Goal: Task Accomplishment & Management: Complete application form

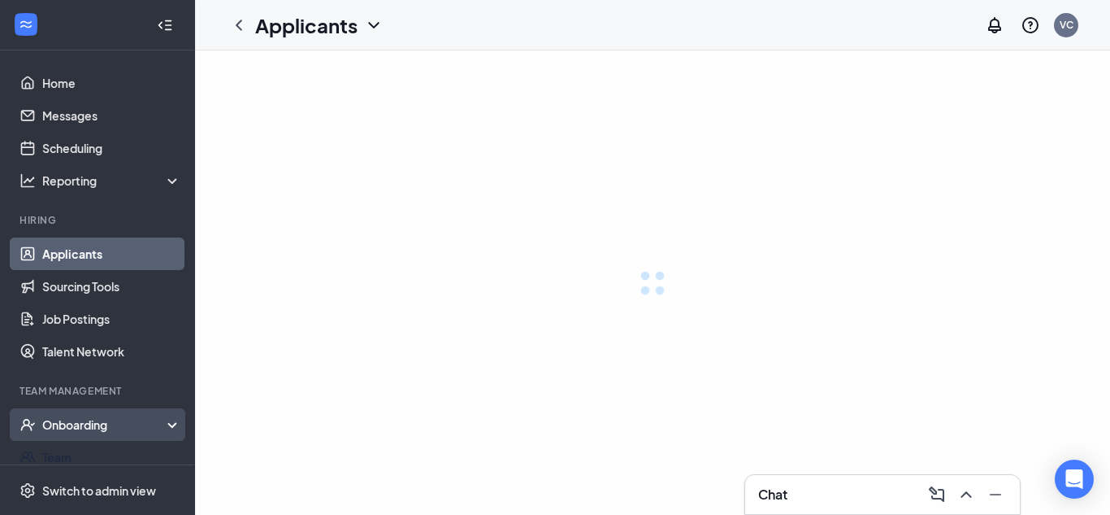
click at [99, 422] on div "Onboarding" at bounding box center [112, 424] width 140 height 16
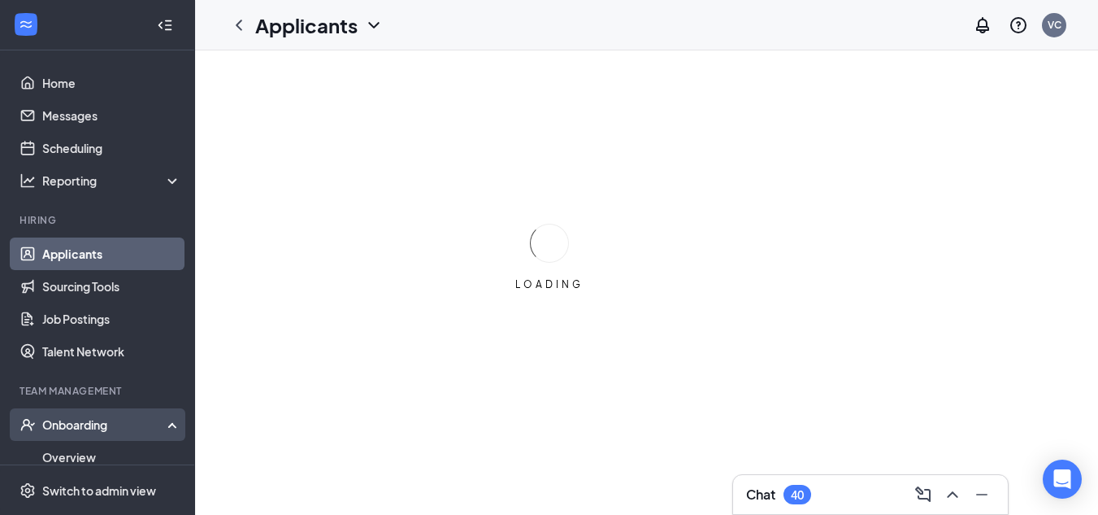
click at [108, 426] on div "Onboarding" at bounding box center [104, 424] width 125 height 16
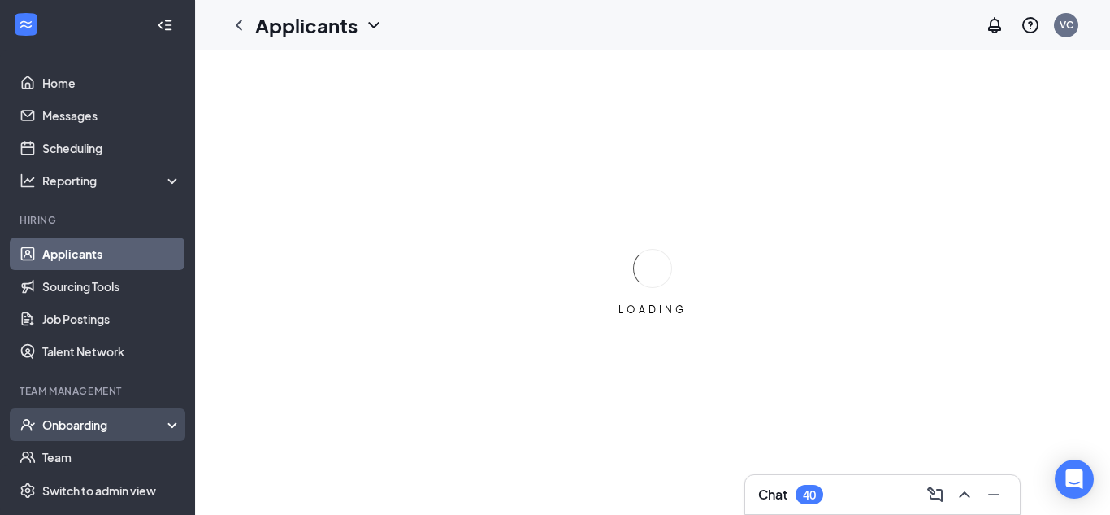
click at [108, 426] on div "Onboarding" at bounding box center [104, 424] width 125 height 16
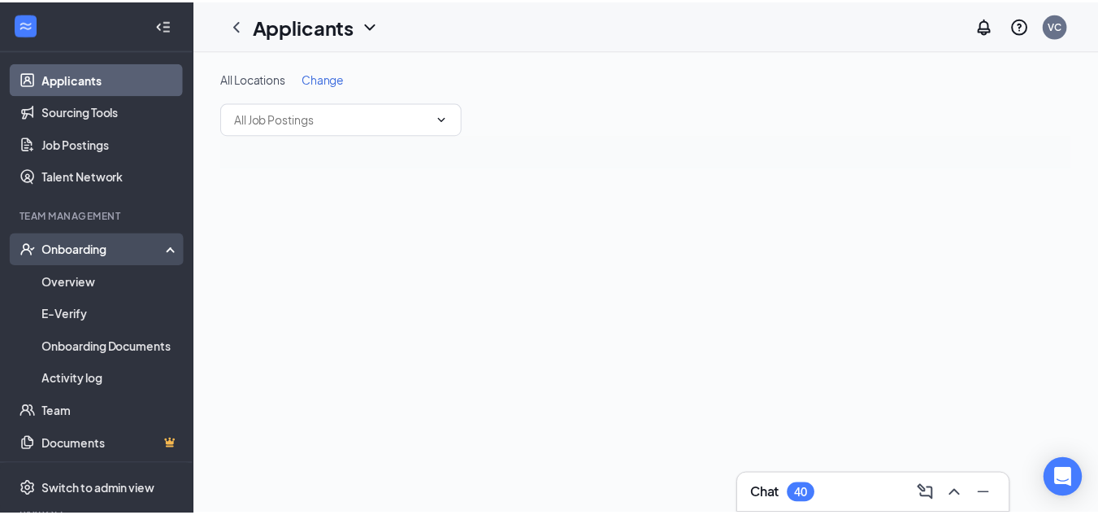
scroll to position [244, 0]
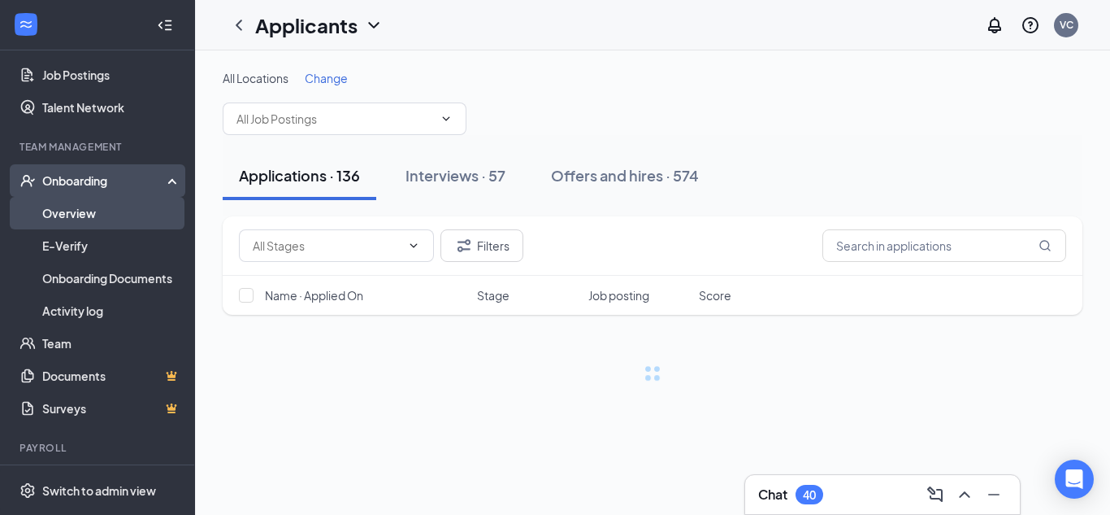
click at [98, 214] on link "Overview" at bounding box center [111, 213] width 139 height 33
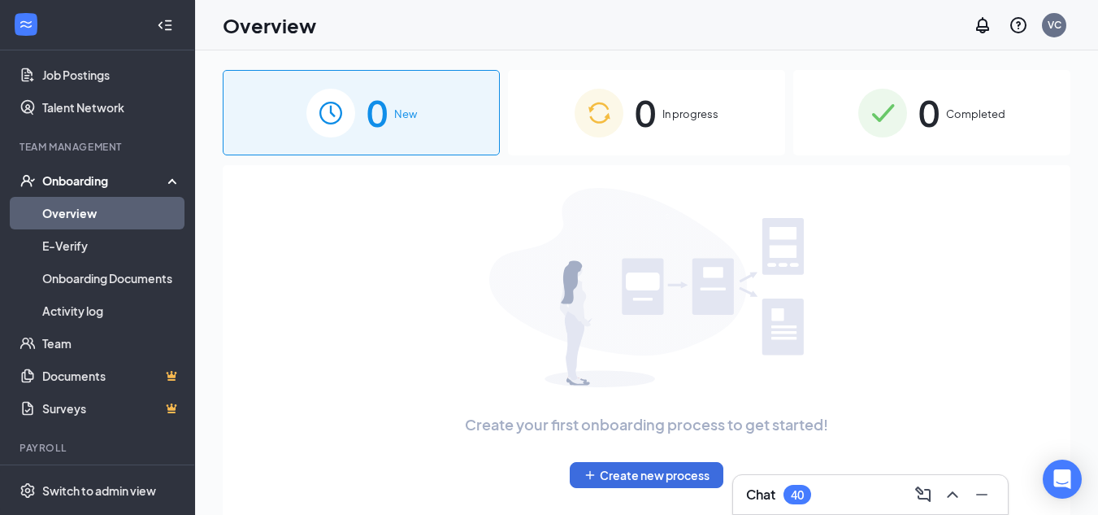
click at [392, 128] on div "0 New" at bounding box center [361, 112] width 277 height 85
click at [703, 123] on div "0 In progress" at bounding box center [646, 112] width 277 height 85
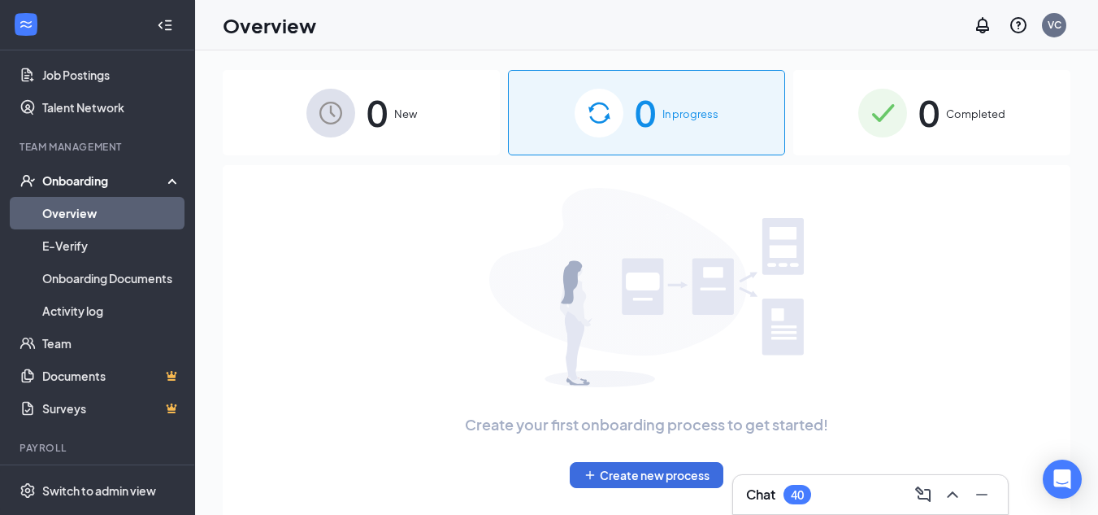
click at [352, 120] on div "0 New" at bounding box center [361, 112] width 277 height 85
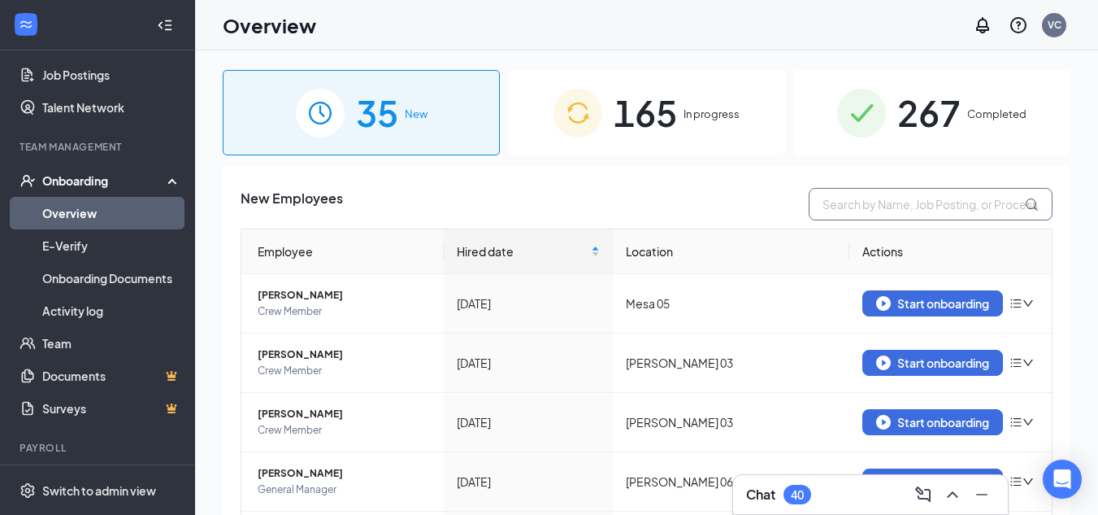
click at [936, 193] on input "text" at bounding box center [931, 204] width 244 height 33
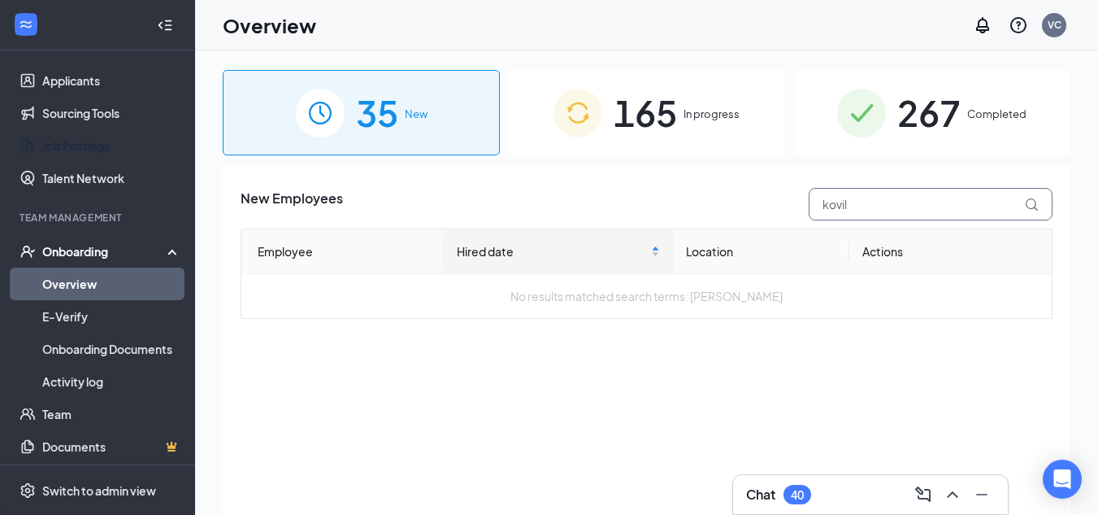
scroll to position [81, 0]
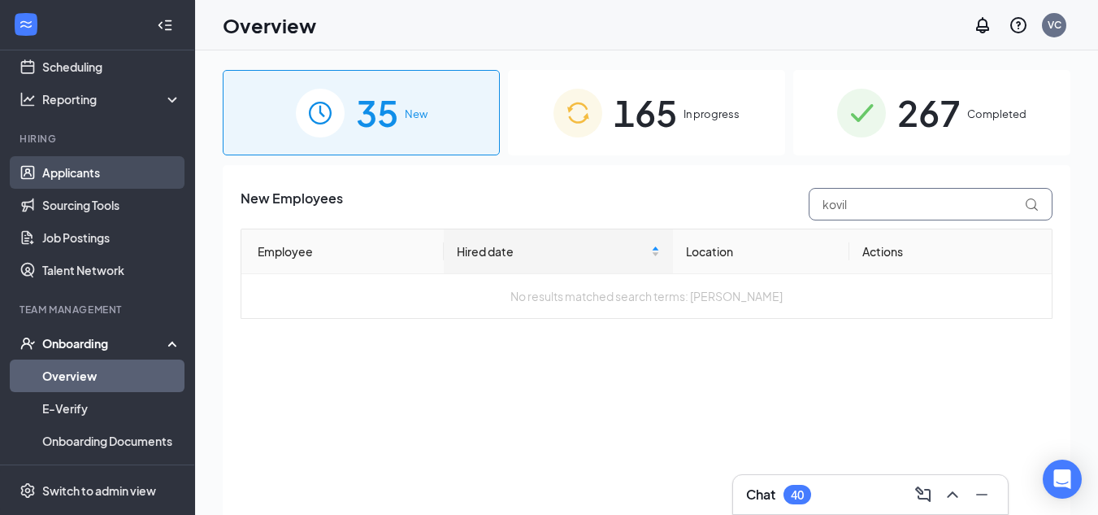
type input "kovil"
click at [70, 183] on link "Applicants" at bounding box center [111, 172] width 139 height 33
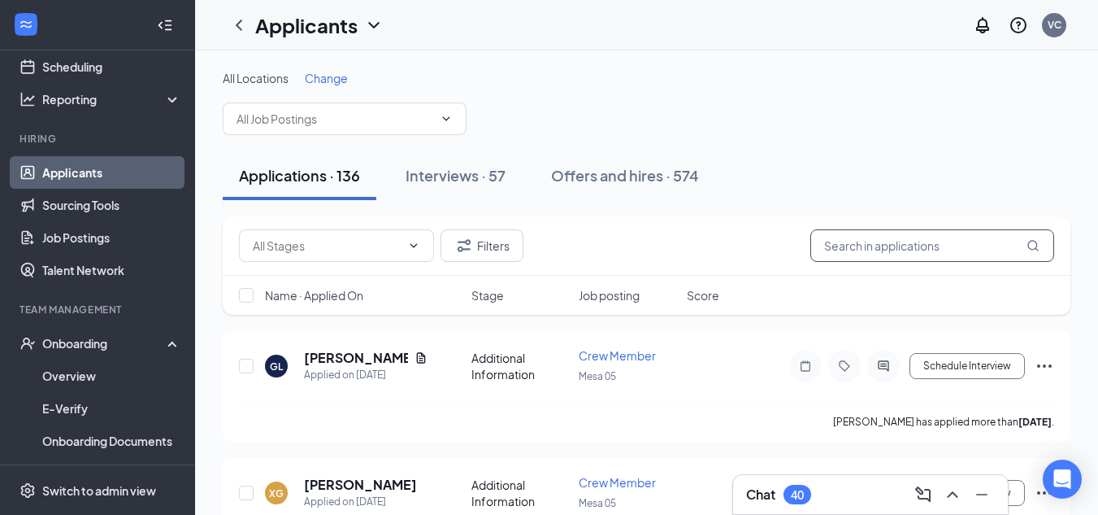
click at [882, 244] on input "text" at bounding box center [932, 245] width 244 height 33
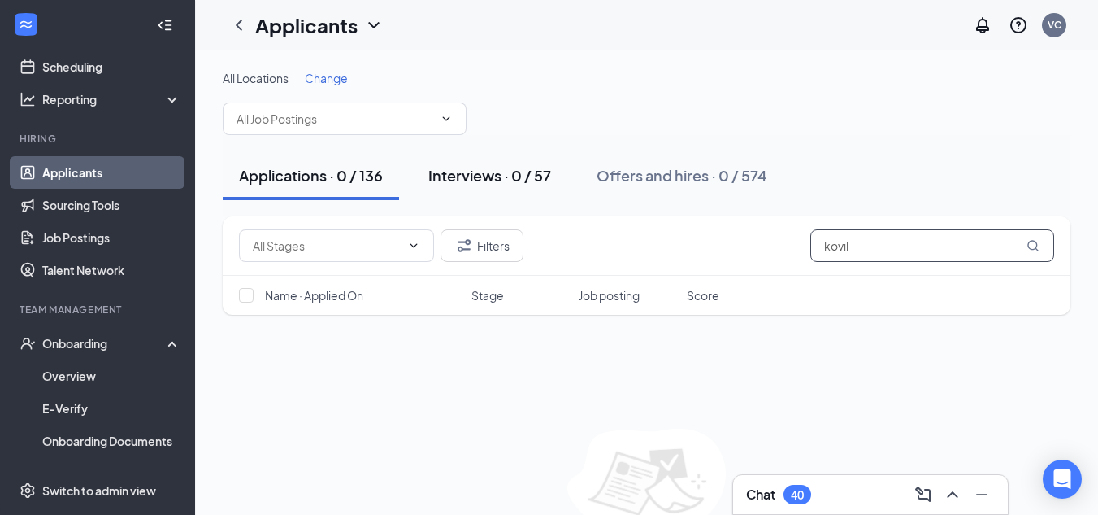
type input "kovil"
click at [529, 167] on div "Interviews · 0 / 57" at bounding box center [489, 175] width 123 height 20
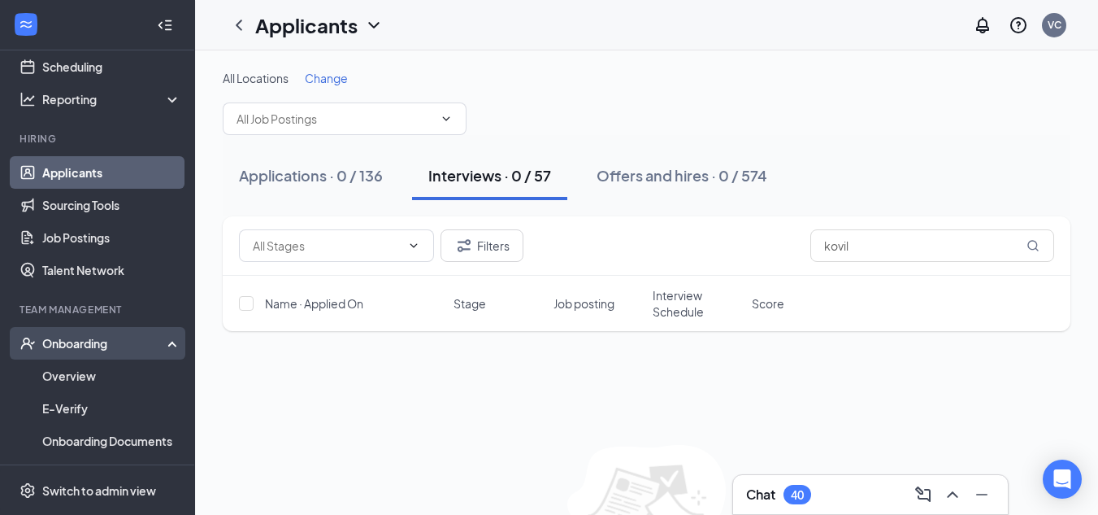
click at [122, 334] on div "Onboarding" at bounding box center [97, 343] width 195 height 33
click at [122, 337] on div "Onboarding" at bounding box center [104, 343] width 125 height 16
click at [122, 364] on link "Overview" at bounding box center [111, 375] width 139 height 33
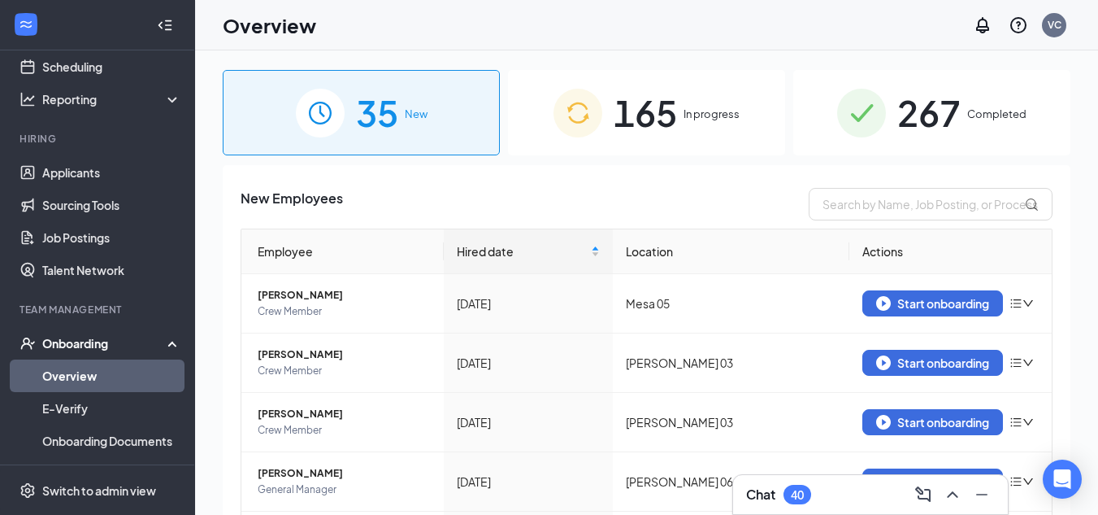
click at [676, 135] on div "165 In progress" at bounding box center [646, 112] width 277 height 85
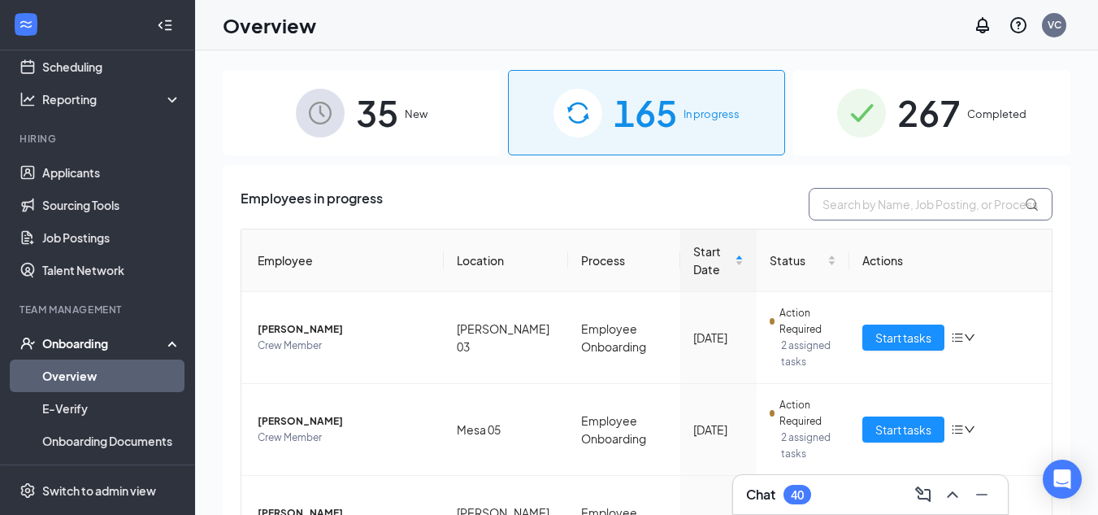
click at [918, 202] on input "text" at bounding box center [931, 204] width 244 height 33
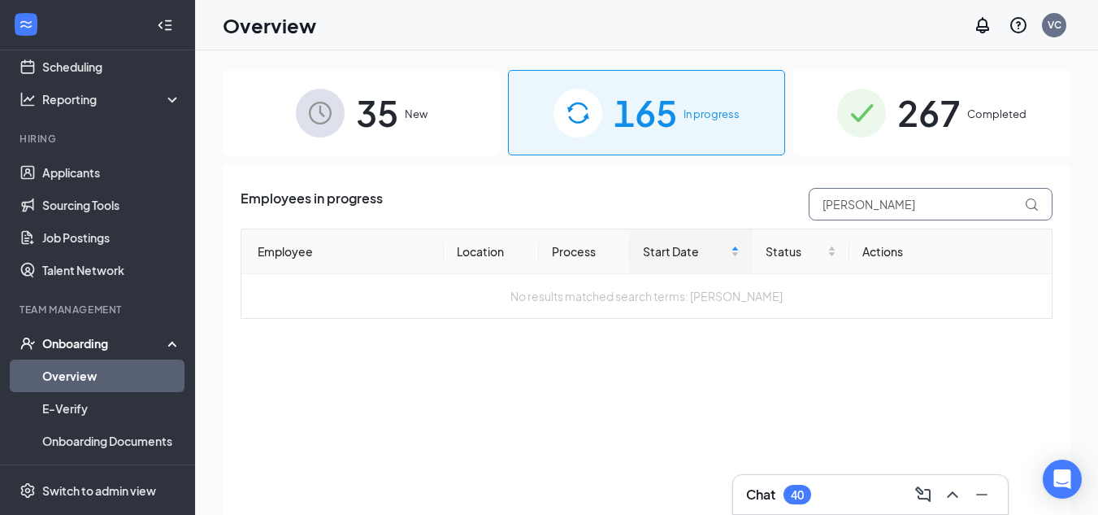
type input "[PERSON_NAME]"
click at [402, 116] on div "35 New" at bounding box center [361, 112] width 277 height 85
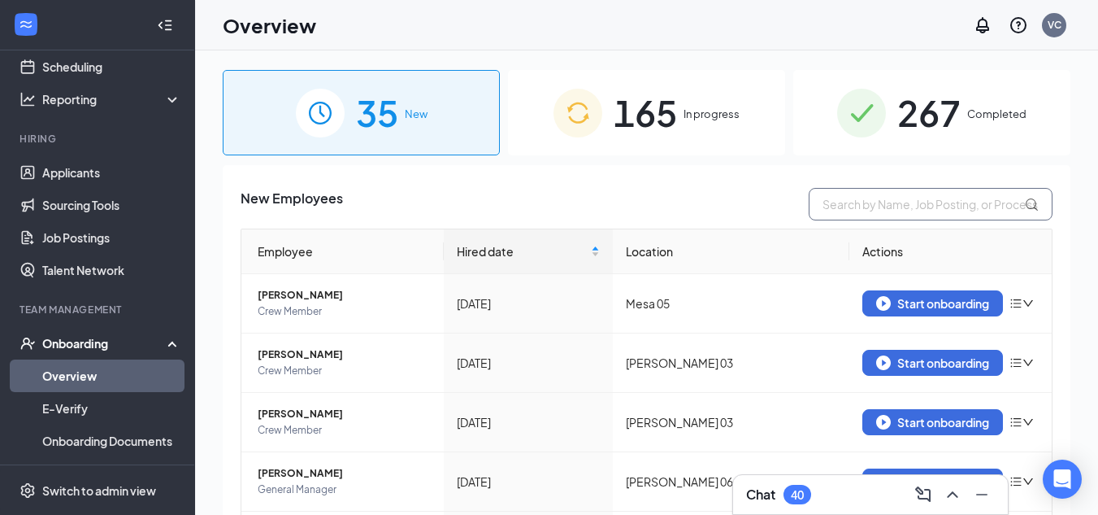
click at [871, 206] on input "text" at bounding box center [931, 204] width 244 height 33
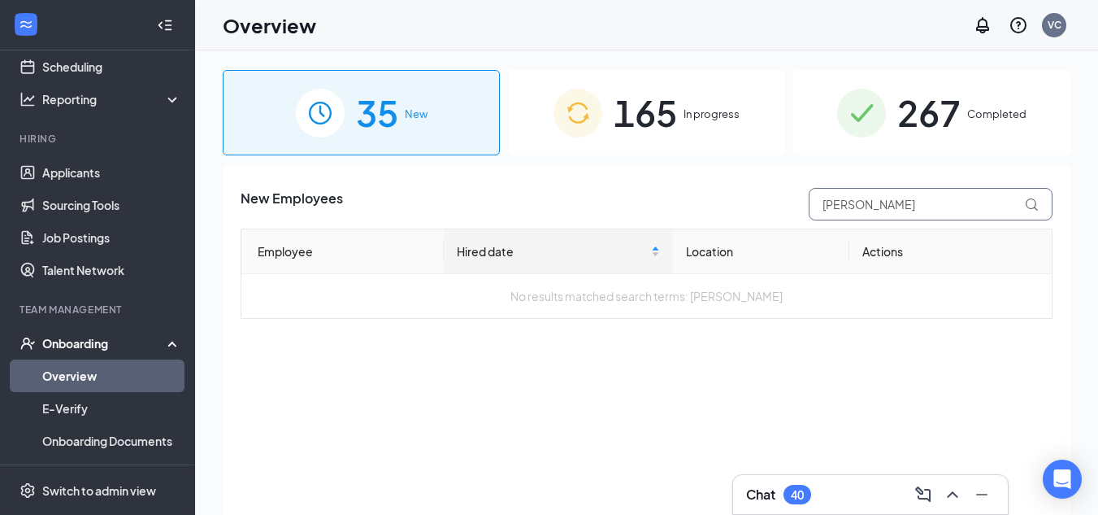
type input "[PERSON_NAME]"
click at [889, 129] on div "267 Completed" at bounding box center [931, 112] width 277 height 85
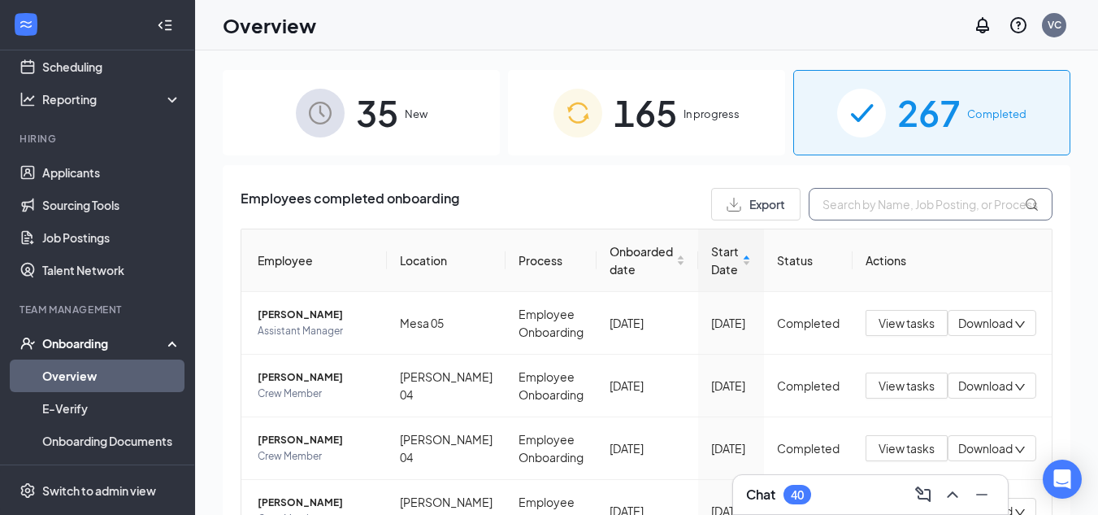
click at [885, 200] on input "text" at bounding box center [931, 204] width 244 height 33
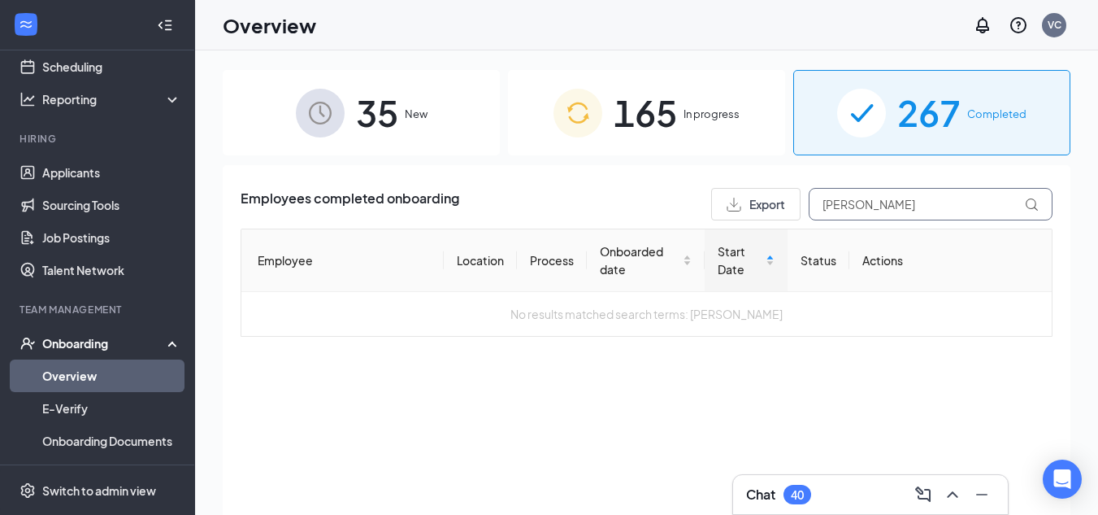
type input "[PERSON_NAME]"
click at [419, 133] on div "35 New" at bounding box center [361, 112] width 277 height 85
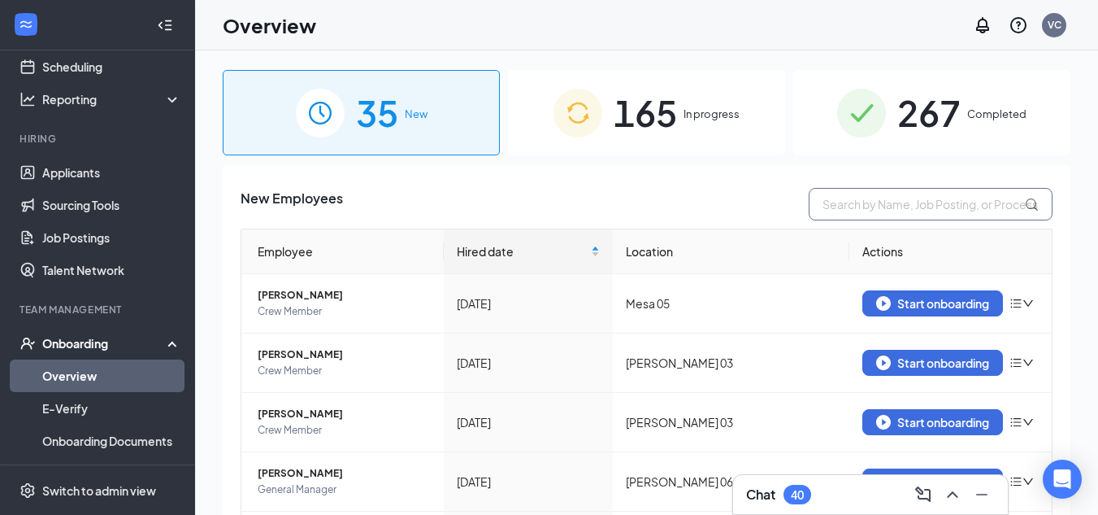
click at [912, 210] on input "text" at bounding box center [931, 204] width 244 height 33
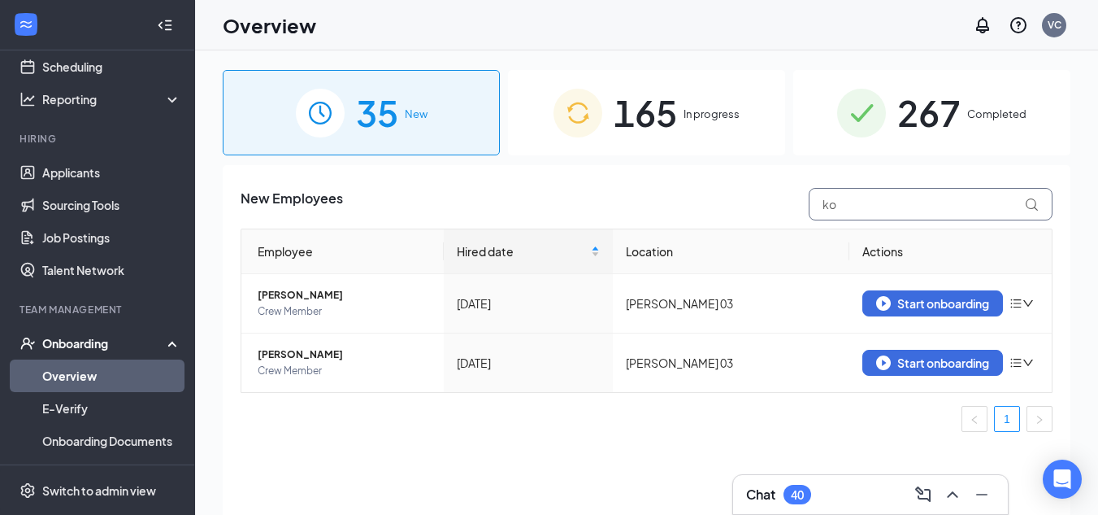
type input "ko"
click at [680, 129] on div "165 In progress" at bounding box center [646, 112] width 277 height 85
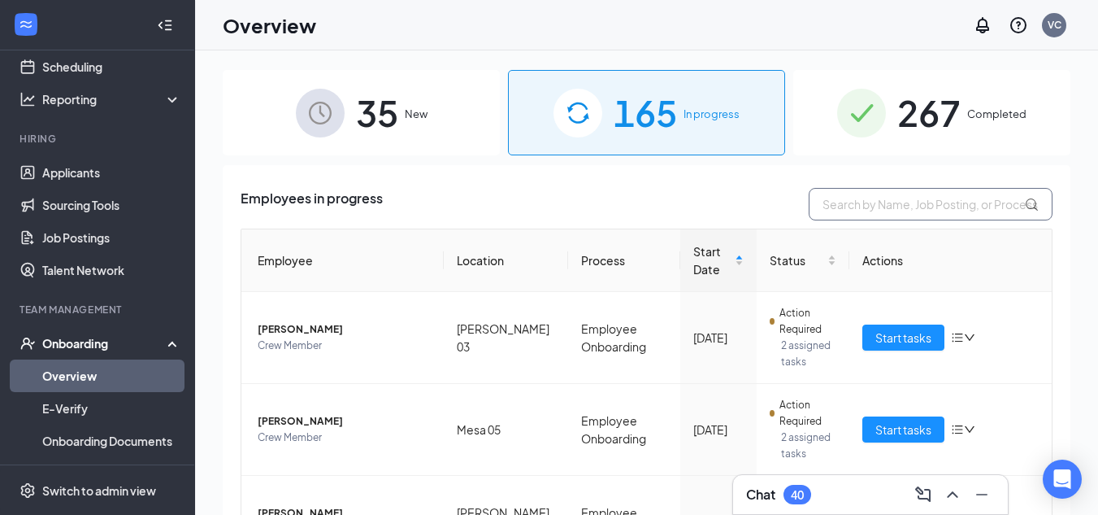
click at [929, 209] on input "text" at bounding box center [931, 204] width 244 height 33
type input "ko"
click at [930, 206] on input "ko" at bounding box center [931, 204] width 244 height 33
drag, startPoint x: 930, startPoint y: 206, endPoint x: 758, endPoint y: 206, distance: 172.3
click at [758, 206] on div "Employees in progress ko" at bounding box center [647, 204] width 812 height 33
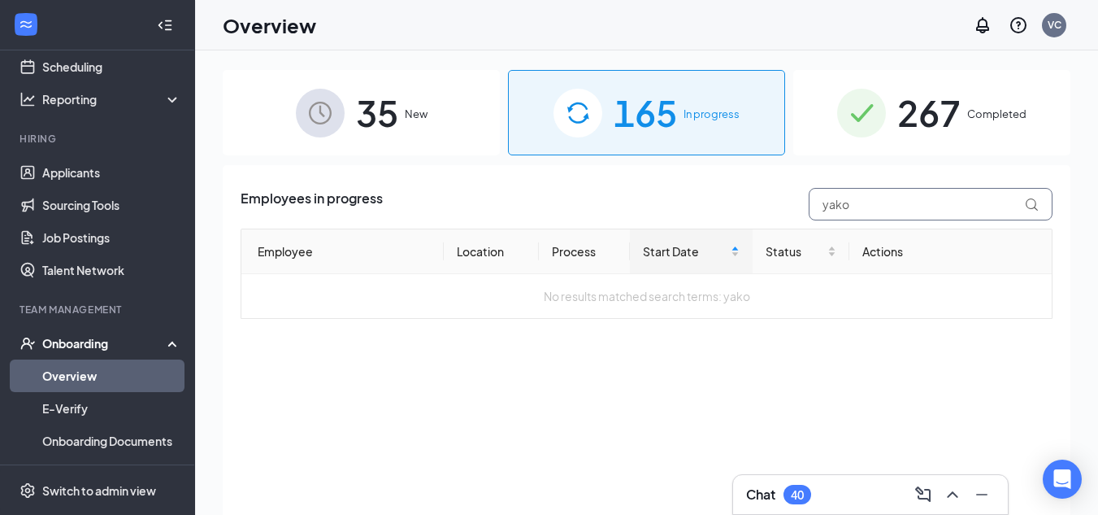
type input "yako"
click at [946, 123] on span "267" at bounding box center [928, 113] width 63 height 56
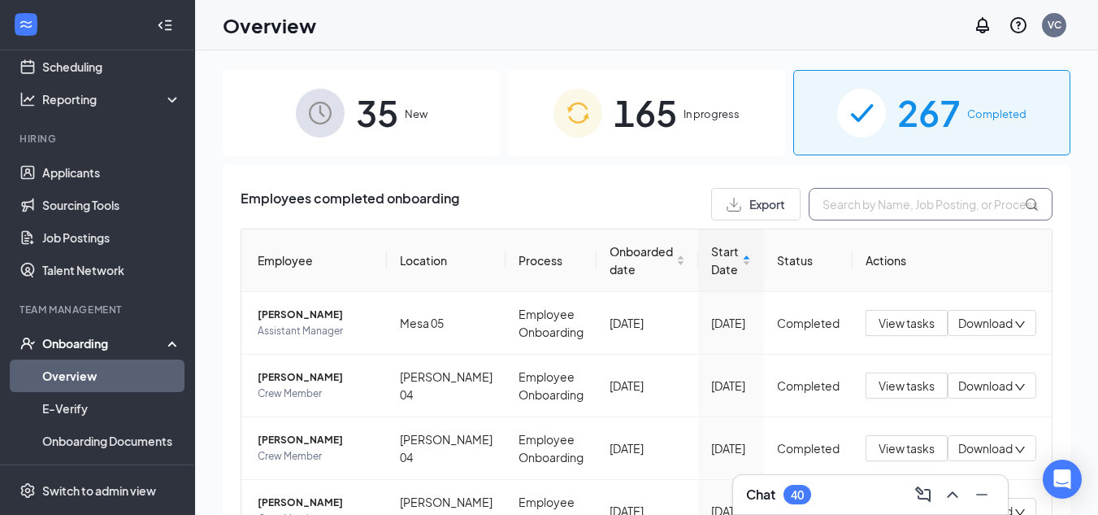
click at [910, 202] on input "text" at bounding box center [931, 204] width 244 height 33
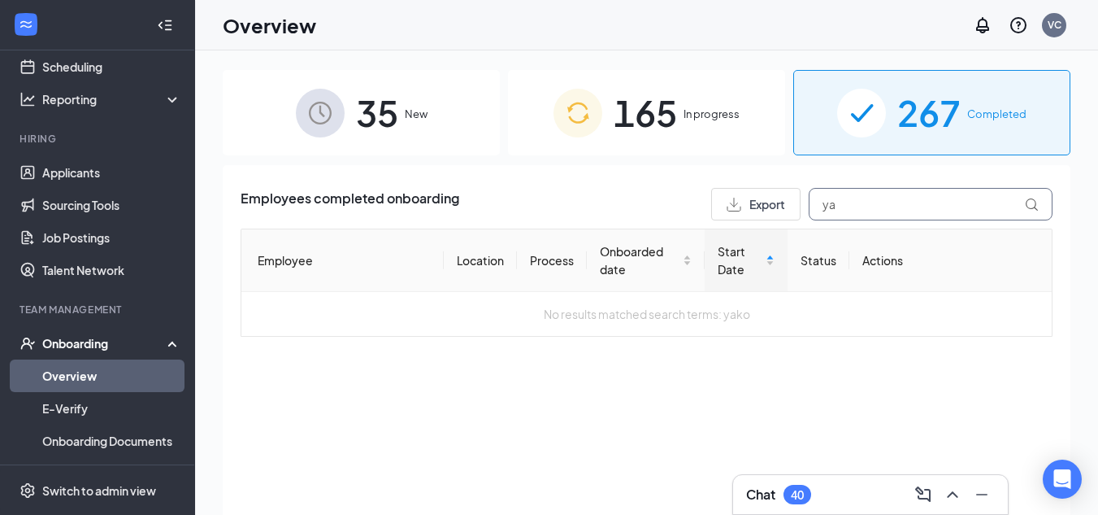
type input "y"
type input "[PERSON_NAME]"
click at [699, 135] on div "165 In progress" at bounding box center [646, 112] width 277 height 85
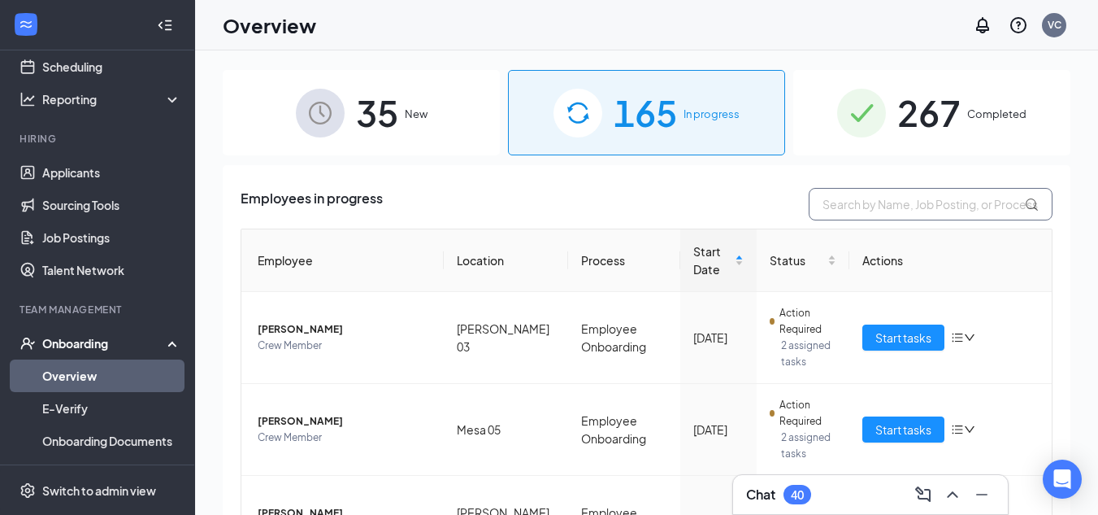
click at [865, 200] on input "text" at bounding box center [931, 204] width 244 height 33
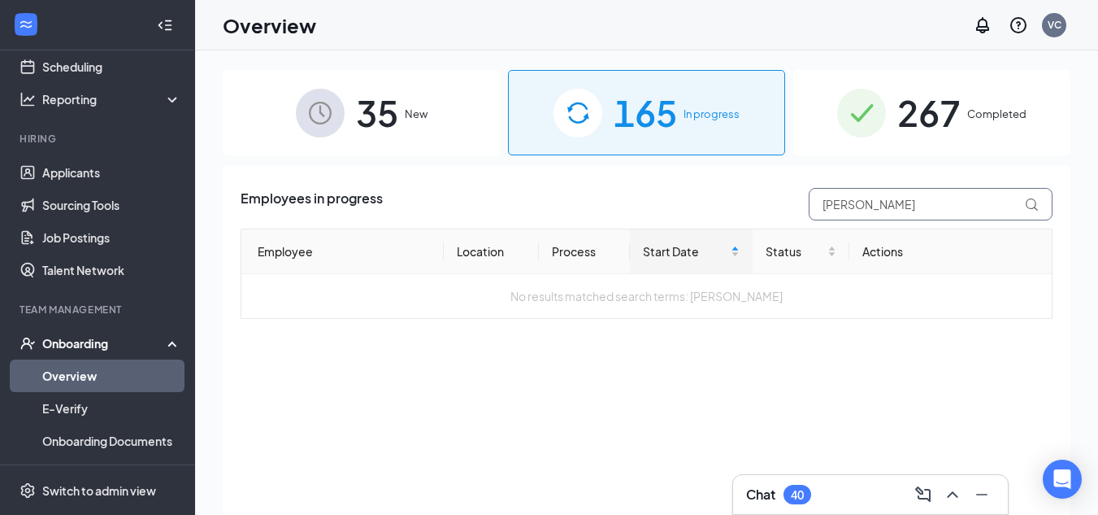
type input "[PERSON_NAME]"
click at [366, 110] on span "35" at bounding box center [377, 113] width 42 height 56
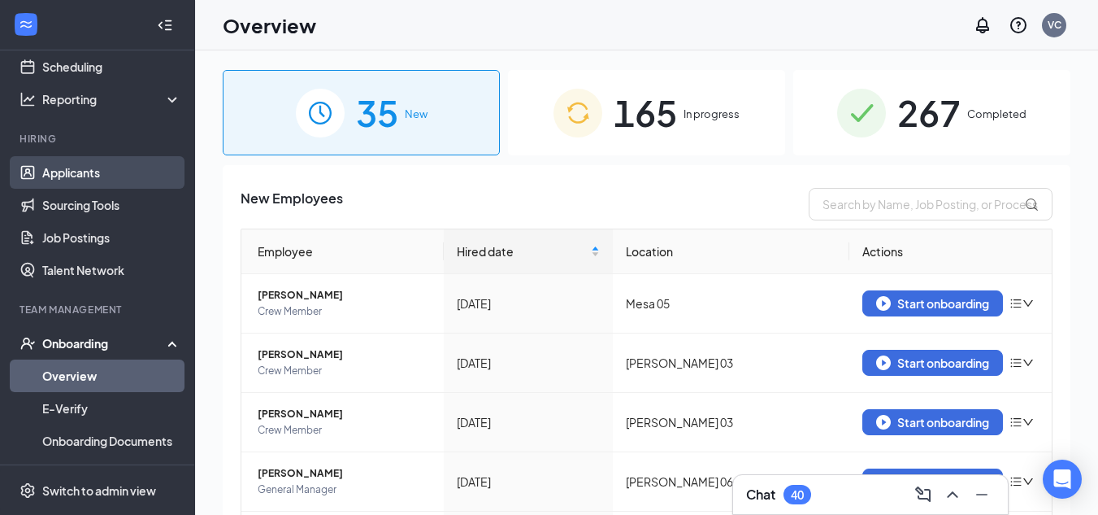
click at [86, 177] on link "Applicants" at bounding box center [111, 172] width 139 height 33
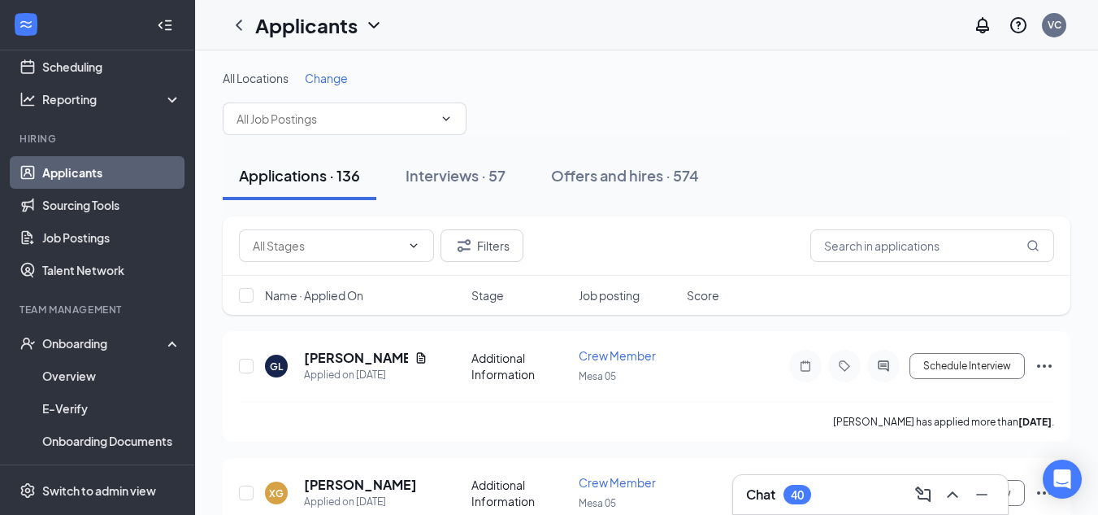
click at [97, 164] on link "Applicants" at bounding box center [111, 172] width 139 height 33
click at [888, 239] on input "text" at bounding box center [932, 245] width 244 height 33
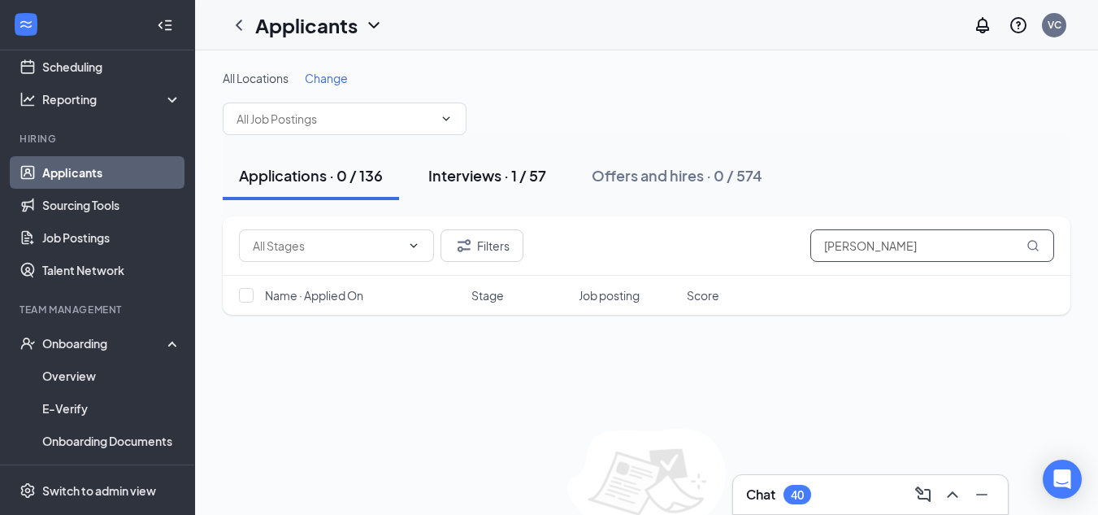
type input "[PERSON_NAME]"
click at [520, 190] on button "Interviews · 1 / 57" at bounding box center [487, 175] width 150 height 49
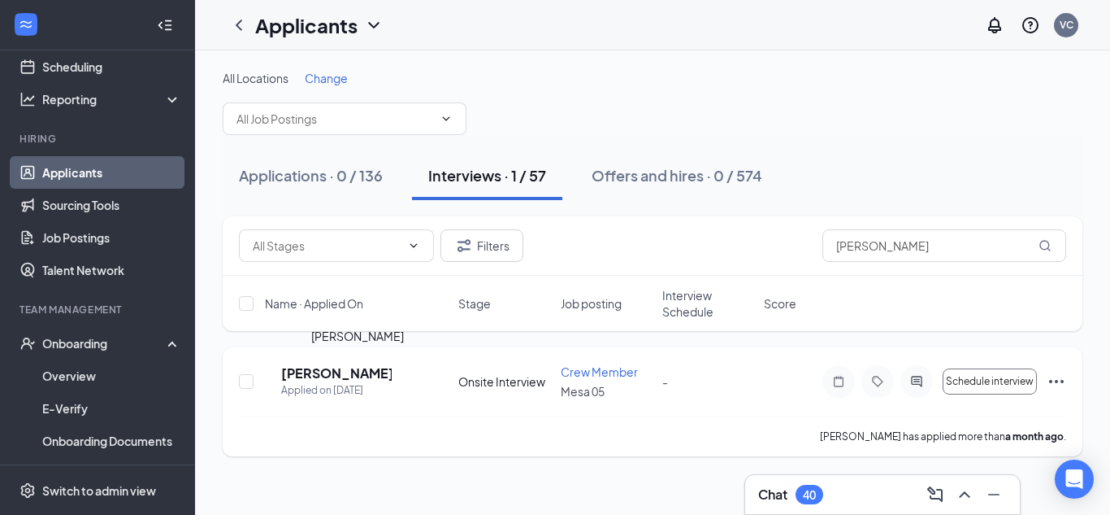
click at [345, 375] on h5 "[PERSON_NAME]" at bounding box center [336, 373] width 111 height 18
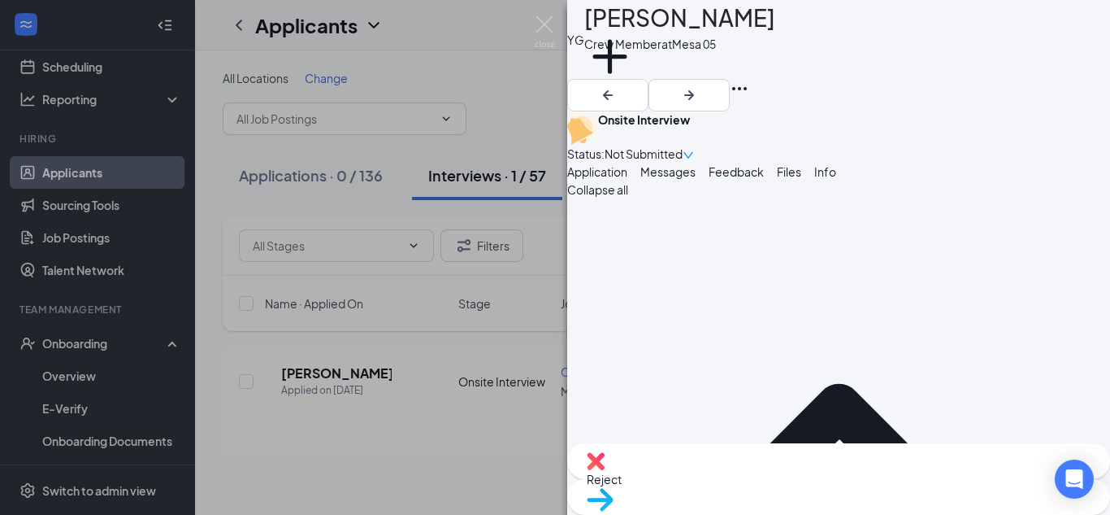
click at [860, 479] on div "Move to stage" at bounding box center [838, 497] width 543 height 36
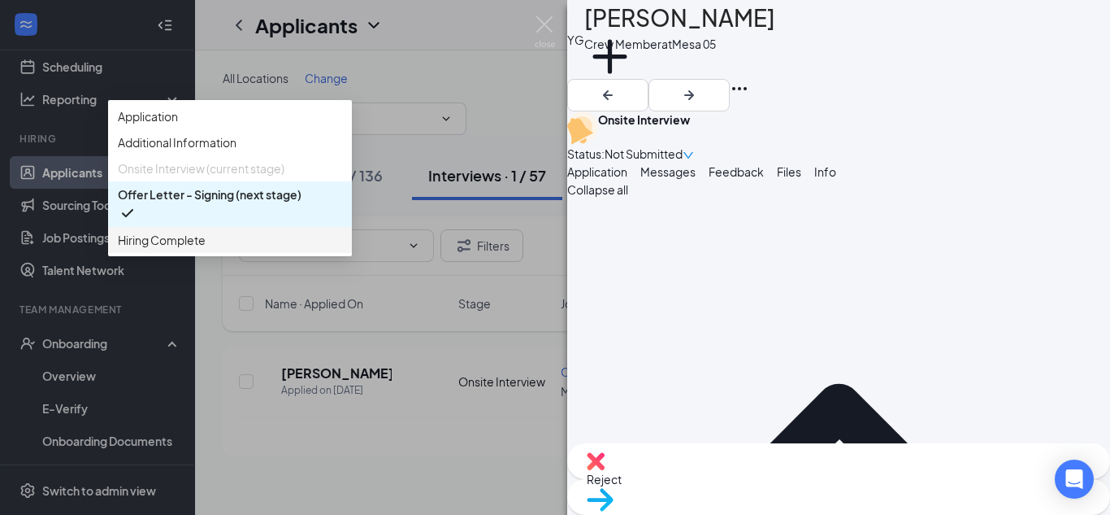
click at [206, 249] on span "Hiring Complete" at bounding box center [162, 240] width 88 height 18
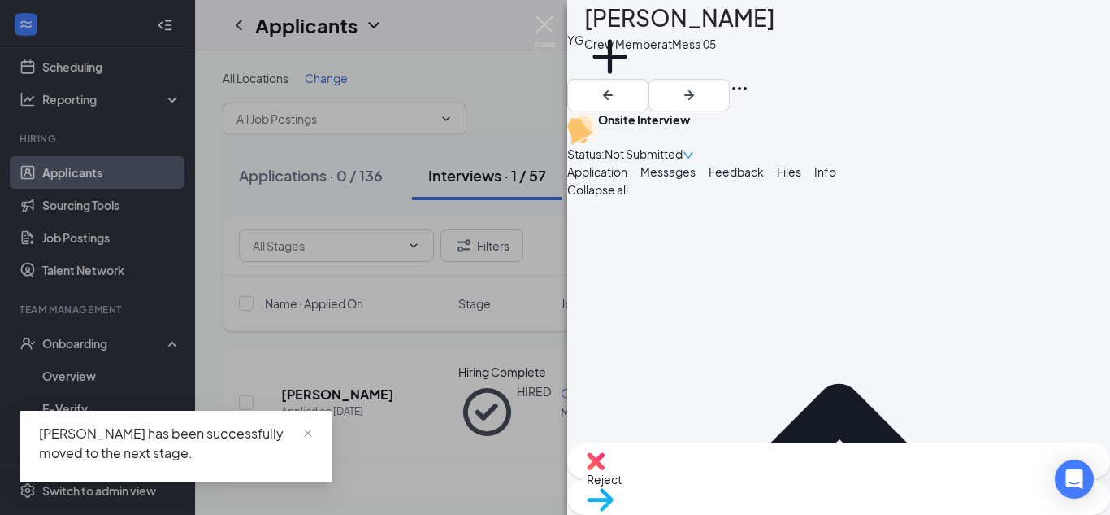
click at [78, 341] on div "YG [PERSON_NAME] Crew Member at [GEOGRAPHIC_DATA] 05 Add a tag Onsite Interview…" at bounding box center [555, 257] width 1110 height 515
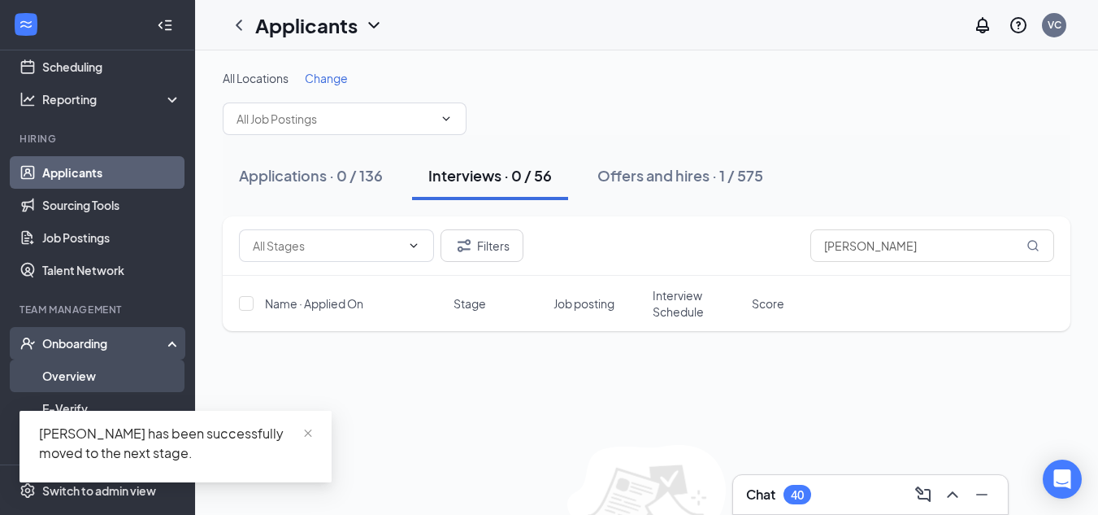
click at [89, 367] on link "Overview" at bounding box center [111, 375] width 139 height 33
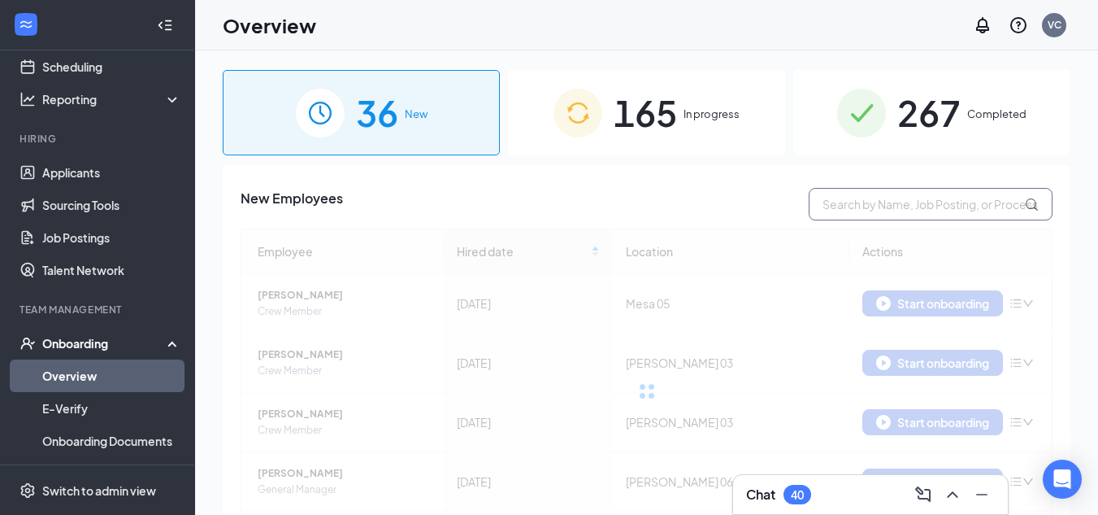
click at [873, 206] on input "text" at bounding box center [931, 204] width 244 height 33
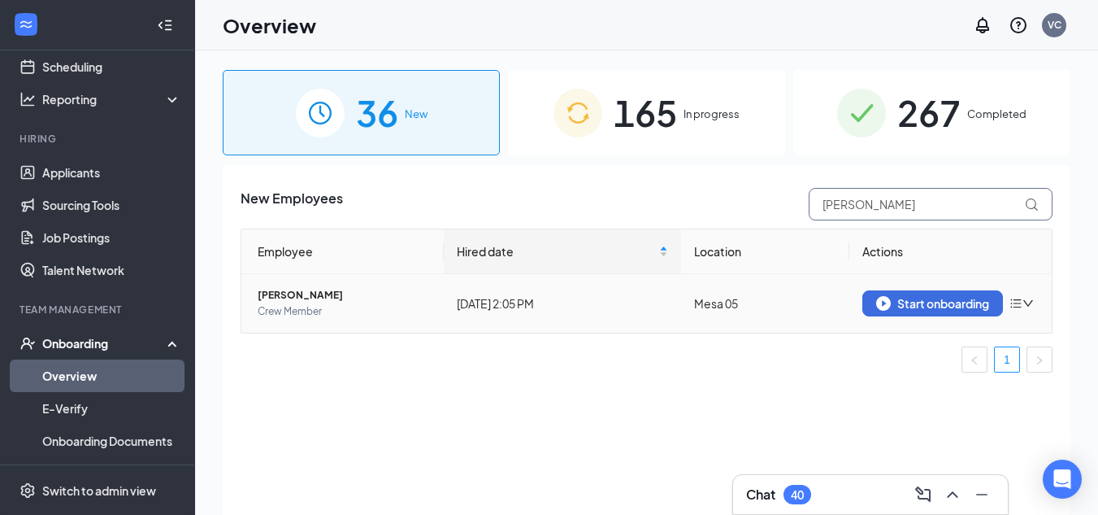
type input "[PERSON_NAME]"
click at [939, 288] on td "Start onboarding" at bounding box center [950, 303] width 202 height 59
click at [941, 296] on div "Start onboarding" at bounding box center [932, 303] width 113 height 15
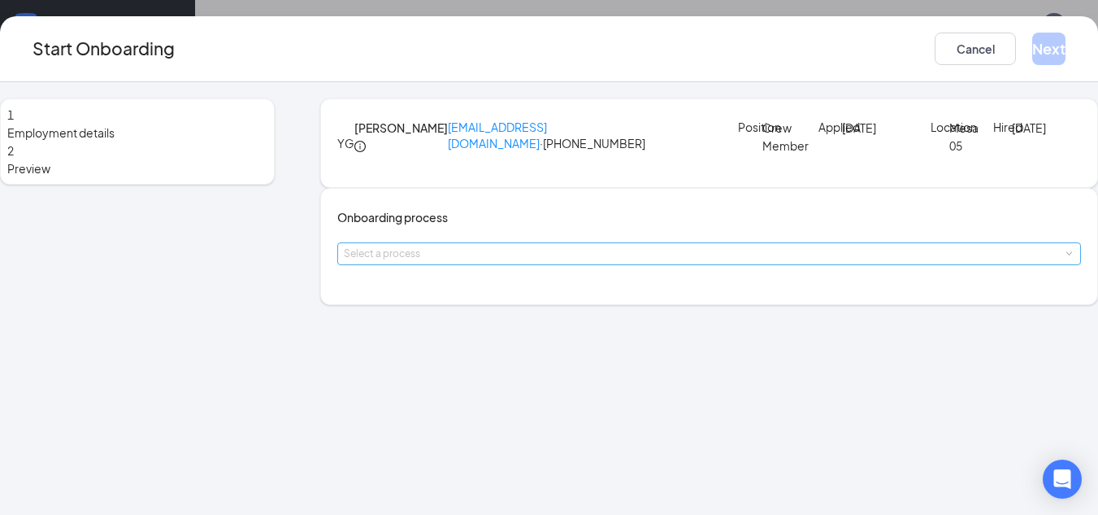
click at [541, 262] on div "Select a process" at bounding box center [705, 253] width 723 height 16
click at [540, 358] on li "Employee Onboarding" at bounding box center [496, 364] width 267 height 29
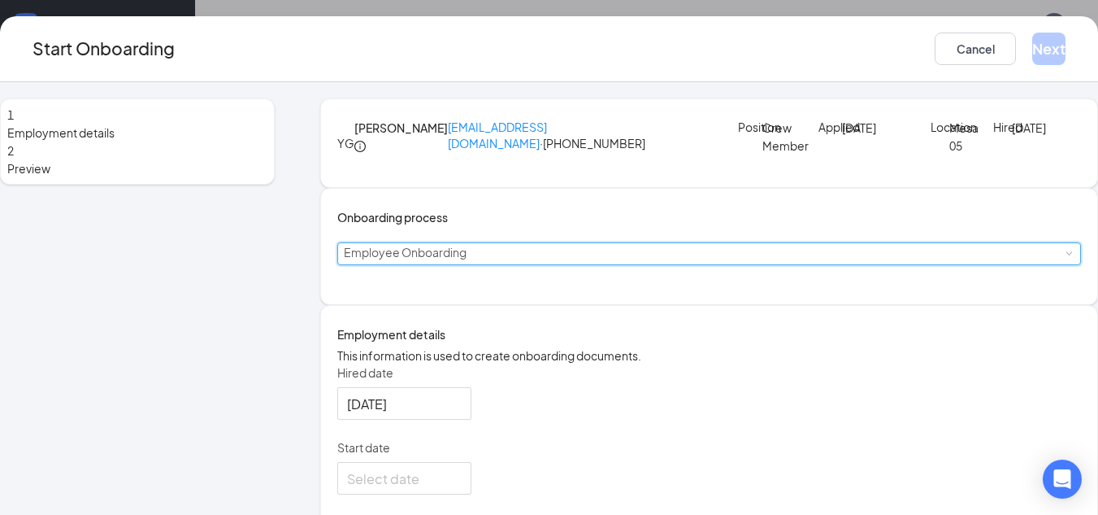
scroll to position [163, 0]
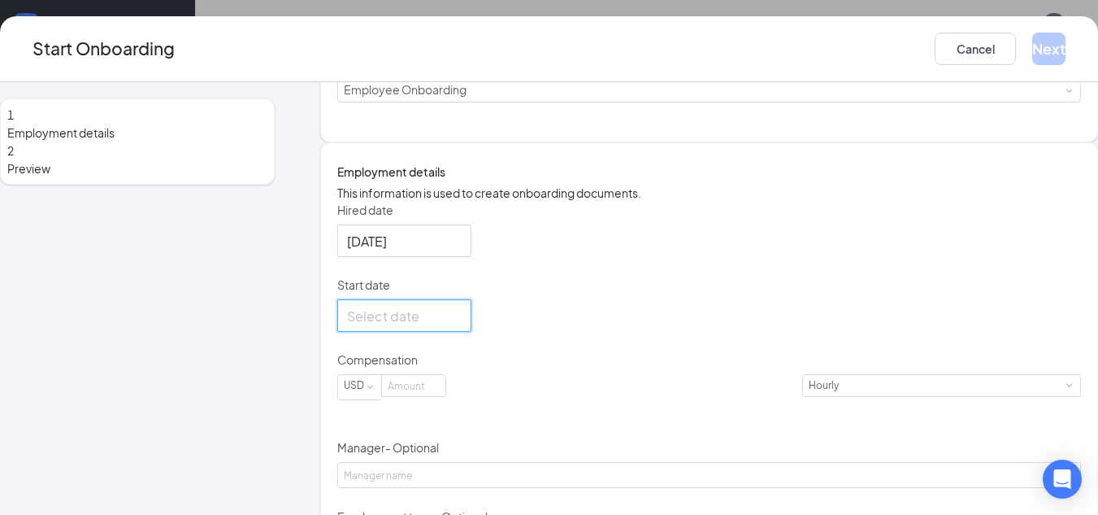
click at [427, 326] on input "Start date" at bounding box center [402, 316] width 111 height 20
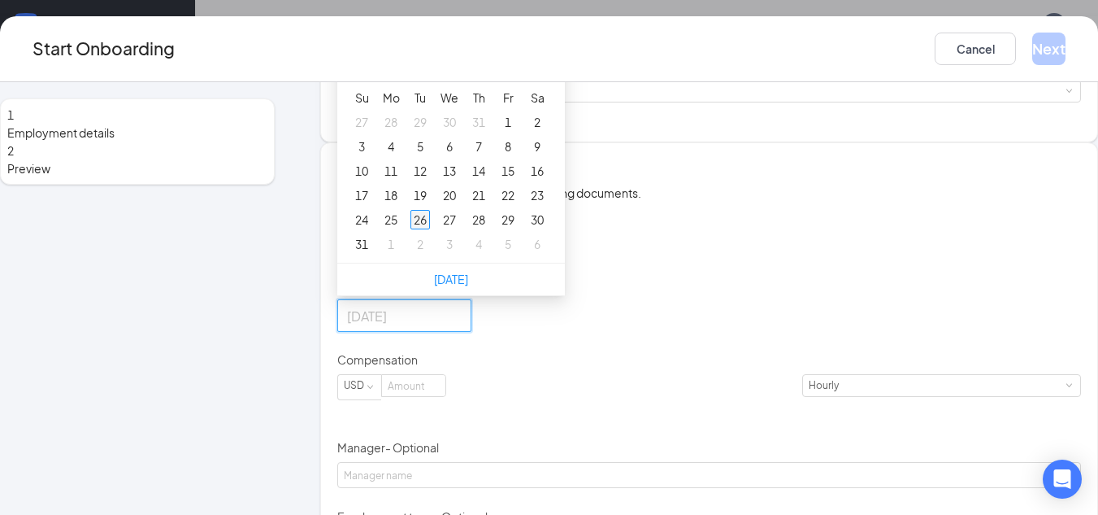
type input "[DATE]"
click at [430, 229] on div "26" at bounding box center [421, 220] width 20 height 20
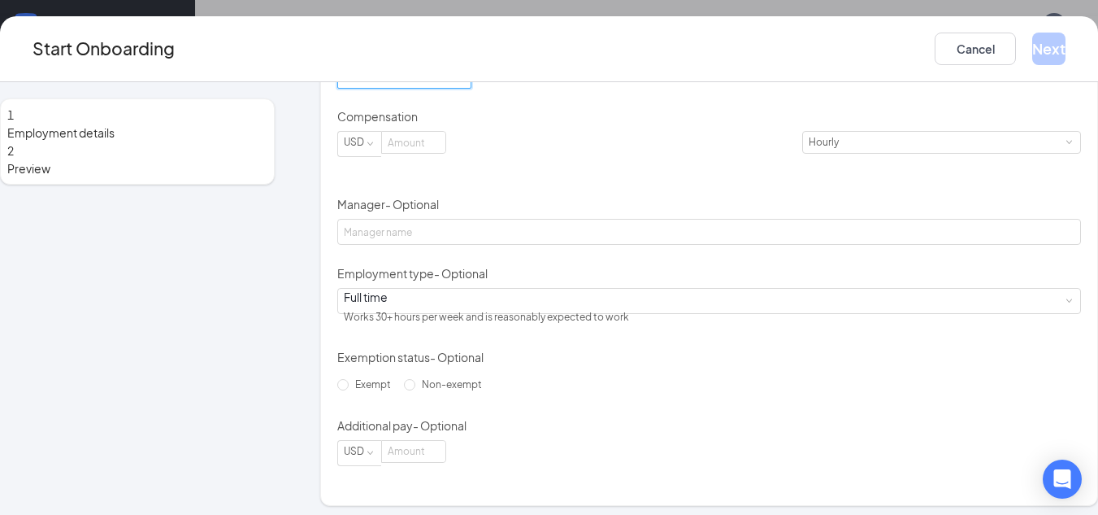
scroll to position [406, 0]
click at [445, 152] on input at bounding box center [413, 141] width 63 height 21
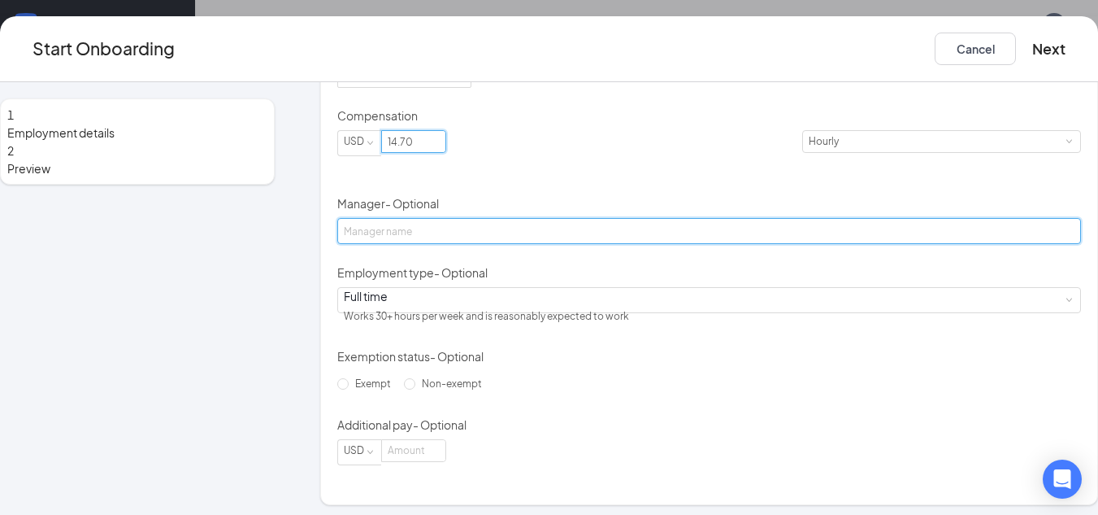
type input "14.7"
click at [480, 244] on input "Manager - Optional" at bounding box center [709, 231] width 744 height 26
type input "[PERSON_NAME]"
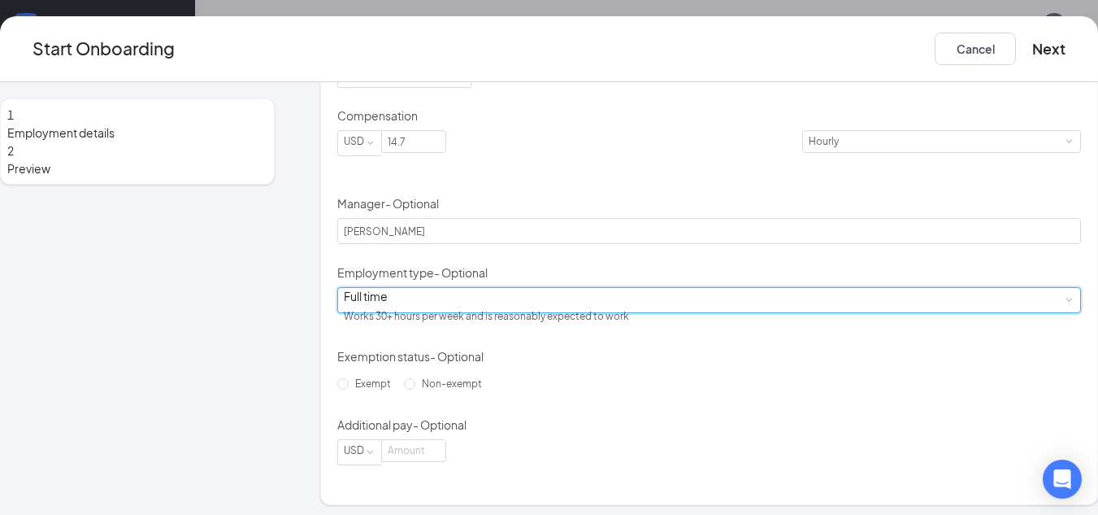
click at [480, 312] on div "Full time Works 30+ hours per week and is reasonably expected to work" at bounding box center [709, 300] width 731 height 24
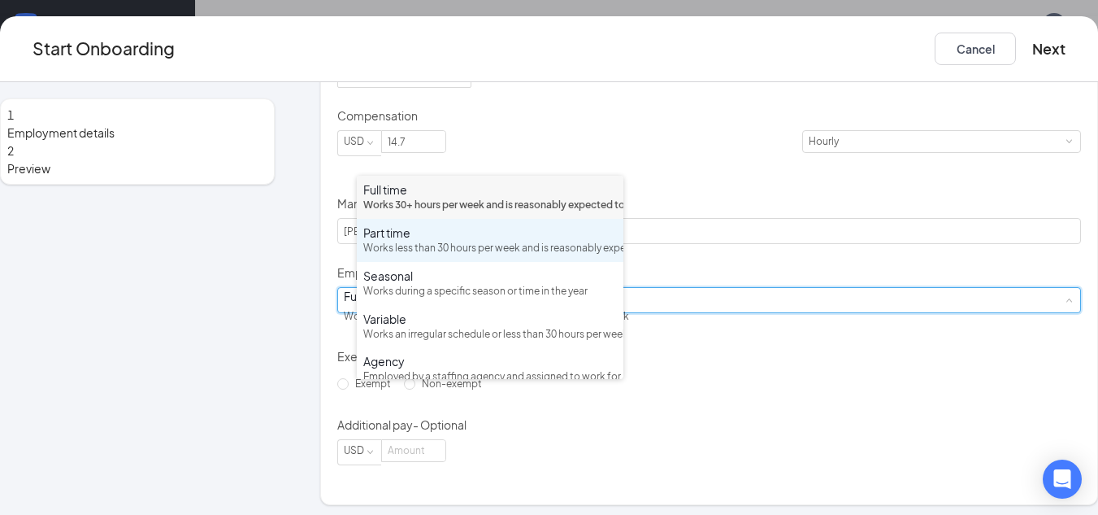
click at [462, 256] on div "Works less than 30 hours per week and is reasonably expected to work" at bounding box center [490, 248] width 254 height 15
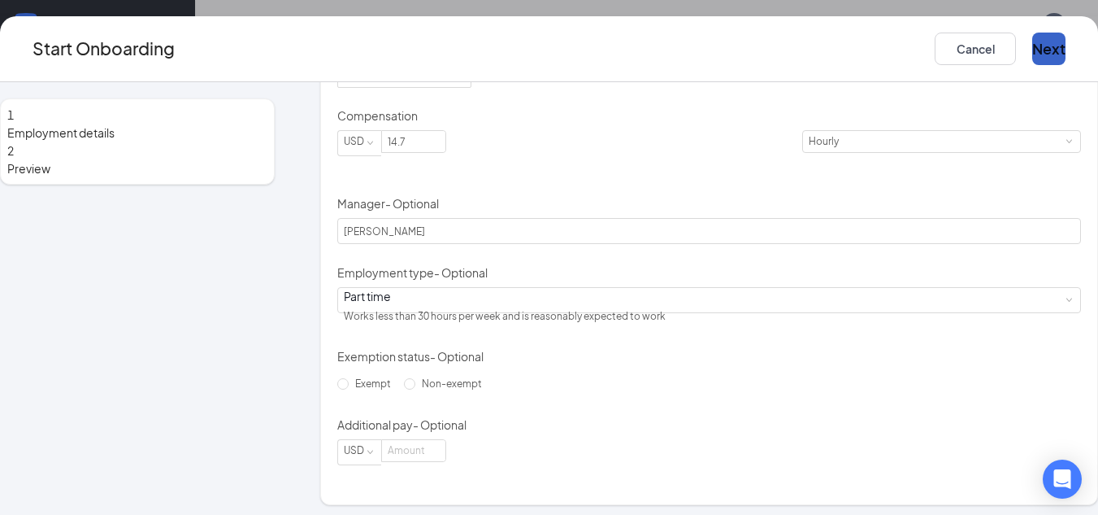
click at [1032, 49] on button "Next" at bounding box center [1048, 49] width 33 height 33
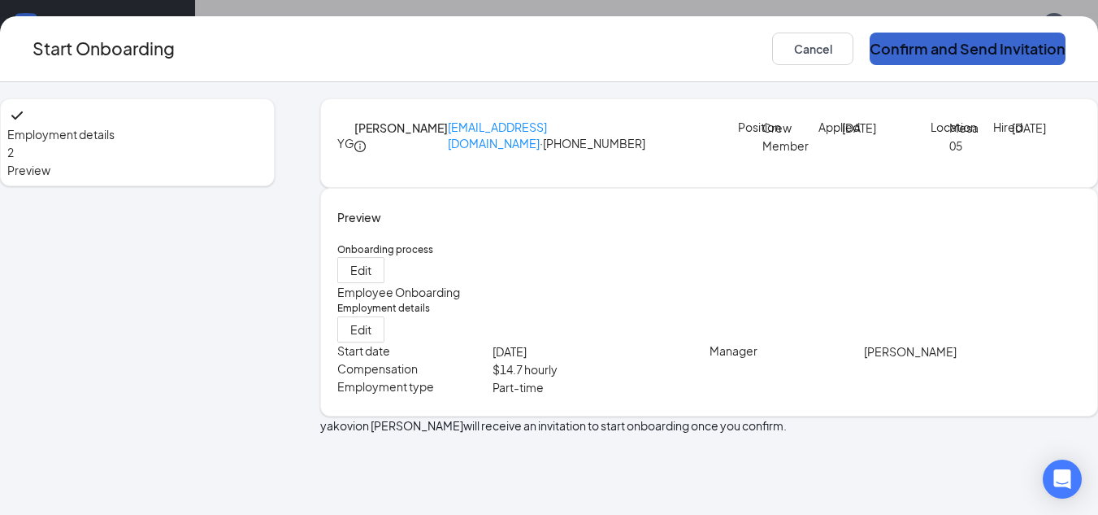
scroll to position [42, 0]
click at [975, 50] on button "Confirm and Send Invitation" at bounding box center [968, 49] width 196 height 33
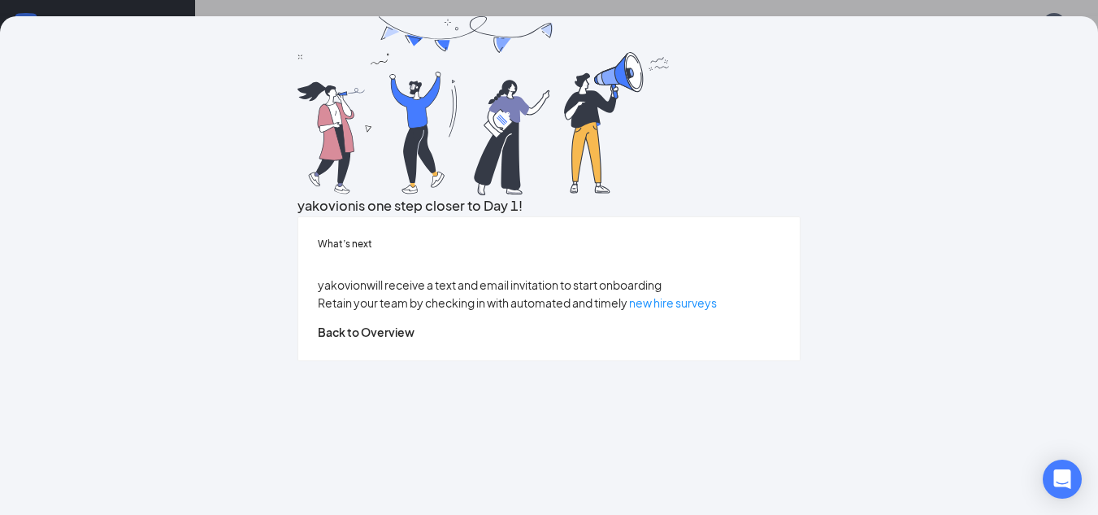
scroll to position [73, 0]
click at [415, 341] on button "Back to Overview" at bounding box center [366, 332] width 97 height 18
